Goal: Task Accomplishment & Management: Manage account settings

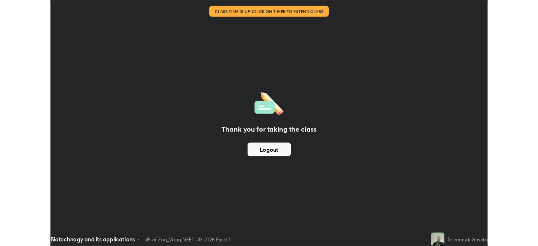
scroll to position [303, 538]
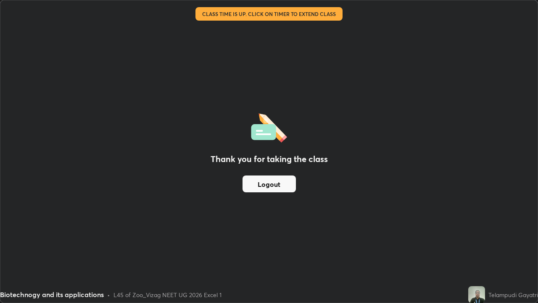
click at [277, 185] on button "Logout" at bounding box center [269, 183] width 53 height 17
click at [269, 187] on button "Logout" at bounding box center [269, 183] width 53 height 17
click at [30, 259] on div "Thank you for taking the class Logout" at bounding box center [268, 151] width 537 height 302
click at [257, 190] on button "Logout" at bounding box center [269, 183] width 53 height 17
click at [258, 188] on button "Logout" at bounding box center [269, 183] width 53 height 17
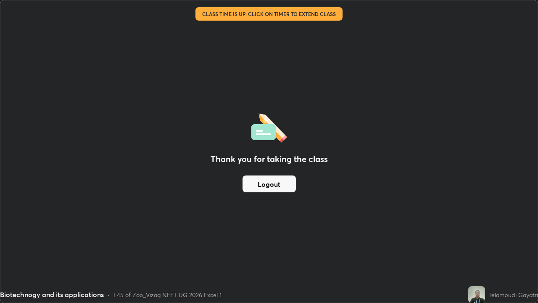
click at [261, 187] on button "Logout" at bounding box center [269, 183] width 53 height 17
click at [185, 149] on div "Thank you for taking the class Logout" at bounding box center [268, 151] width 537 height 302
click at [267, 32] on div "Thank you for taking the class Logout" at bounding box center [268, 151] width 537 height 302
click at [269, 34] on div "Thank you for taking the class Logout" at bounding box center [268, 151] width 537 height 302
click at [269, 33] on div "Thank you for taking the class Logout" at bounding box center [268, 151] width 537 height 302
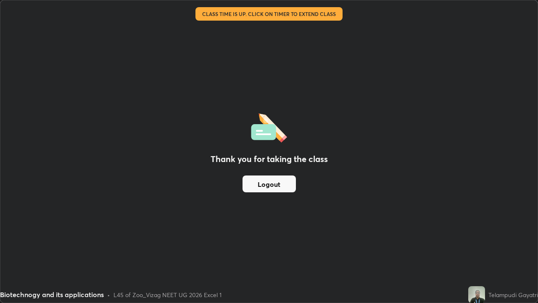
click at [269, 33] on div "Thank you for taking the class Logout" at bounding box center [268, 151] width 537 height 302
click at [272, 33] on div "Thank you for taking the class Logout" at bounding box center [268, 151] width 537 height 302
click at [265, 32] on div "Thank you for taking the class Logout" at bounding box center [268, 151] width 537 height 302
click at [268, 30] on div "Thank you for taking the class Logout" at bounding box center [268, 151] width 537 height 302
click at [263, 29] on div "Thank you for taking the class Logout" at bounding box center [268, 151] width 537 height 302
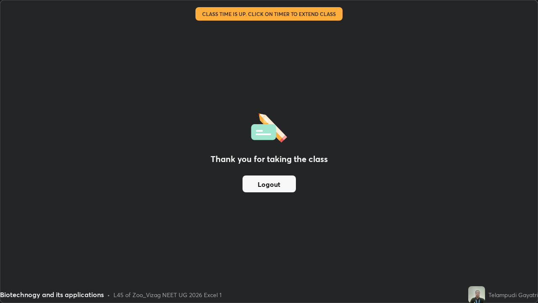
click at [294, 177] on button "Logout" at bounding box center [269, 183] width 53 height 17
click at [260, 182] on button "Logout" at bounding box center [269, 183] width 53 height 17
click at [292, 183] on button "Logout" at bounding box center [269, 183] width 53 height 17
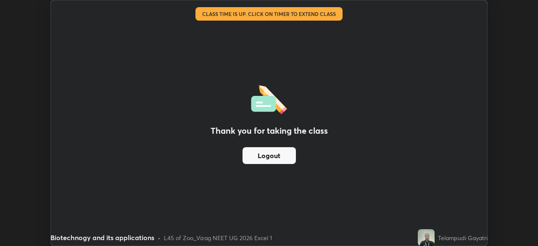
scroll to position [41787, 41495]
click at [319, 34] on div "Thank you for taking the class Logout" at bounding box center [269, 122] width 436 height 245
click at [287, 38] on div "Thank you for taking the class Logout" at bounding box center [269, 122] width 436 height 245
click at [310, 149] on div "Thank you for taking the class Logout" at bounding box center [269, 122] width 436 height 245
click at [274, 148] on button "Logout" at bounding box center [269, 155] width 53 height 17
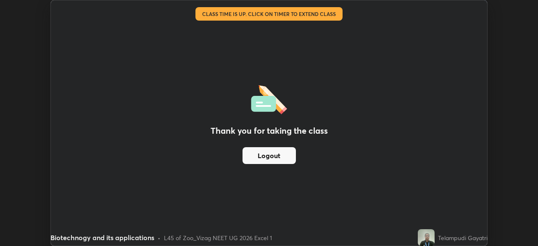
click at [278, 158] on button "Logout" at bounding box center [269, 155] width 53 height 17
click at [284, 154] on button "Logout" at bounding box center [269, 155] width 53 height 17
